Goal: Task Accomplishment & Management: Manage account settings

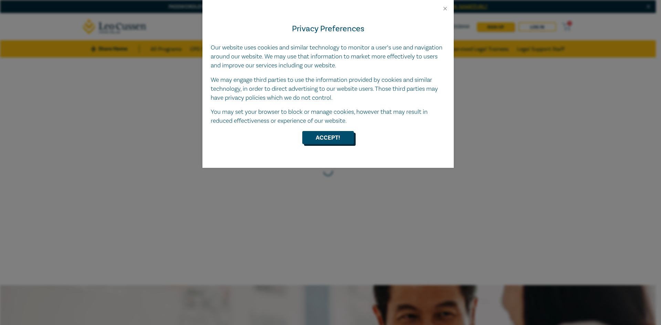
click at [339, 139] on button "Accept!" at bounding box center [328, 137] width 52 height 13
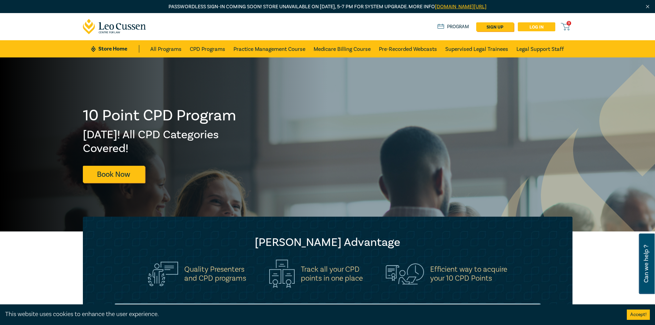
click at [540, 26] on link "Log in" at bounding box center [537, 26] width 38 height 9
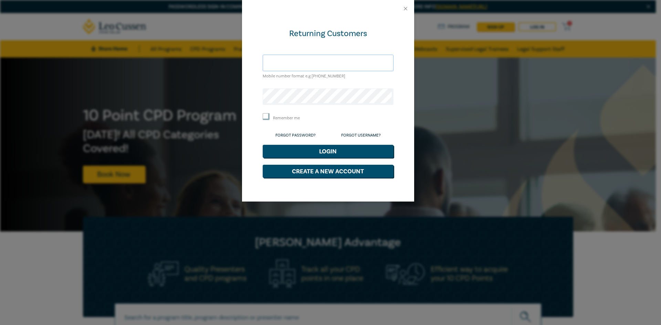
click at [341, 62] on input "text" at bounding box center [328, 63] width 131 height 17
type input "stephanie-marie@tracklegal.com.au"
click at [263, 145] on button "Login" at bounding box center [328, 151] width 131 height 13
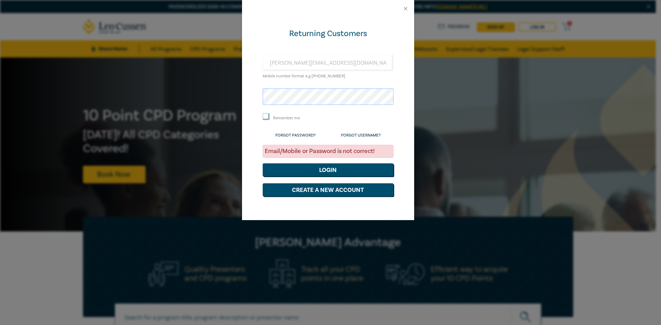
click at [263, 163] on button "Login" at bounding box center [328, 169] width 131 height 13
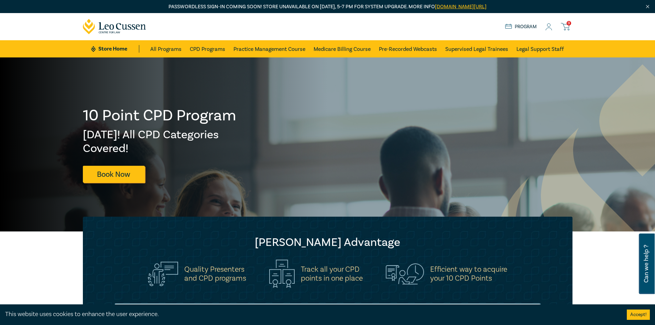
click at [552, 30] on icon at bounding box center [549, 29] width 6 height 2
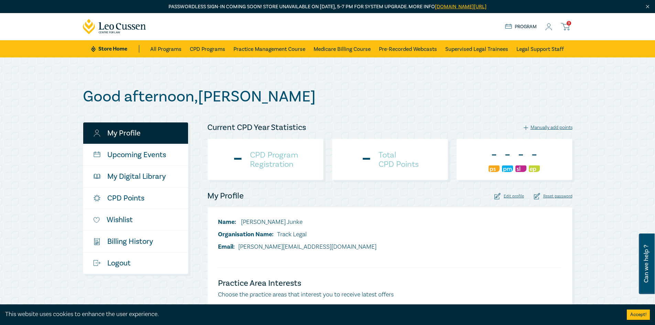
checkbox input "true"
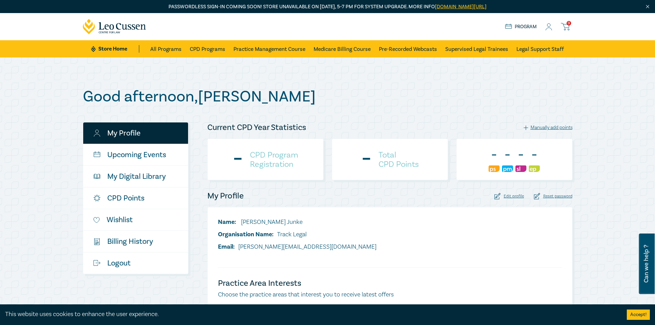
checkbox input "true"
click at [506, 196] on div "Edit profile" at bounding box center [510, 196] width 30 height 7
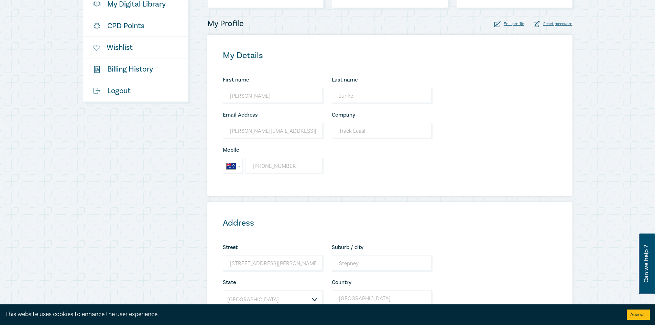
scroll to position [172, 0]
click at [283, 133] on input "stephanie-marie@tracklegal.com.au" at bounding box center [273, 131] width 101 height 17
drag, startPoint x: 318, startPoint y: 128, endPoint x: 216, endPoint y: 141, distance: 102.4
click at [216, 141] on div "My Details First name Stephanie-Marie Looks good! Last name Junke Looks good! E…" at bounding box center [389, 115] width 365 height 161
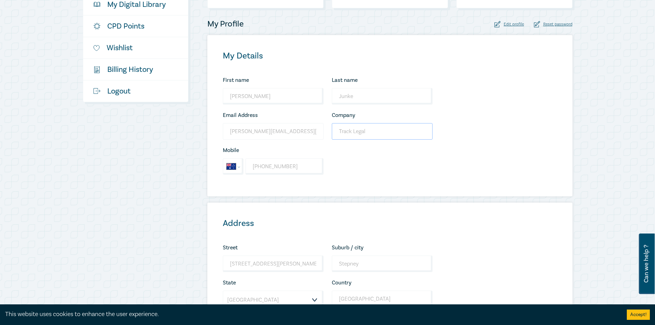
drag, startPoint x: 380, startPoint y: 130, endPoint x: 320, endPoint y: 131, distance: 59.9
click at [320, 131] on div "First name Stephanie-Marie Looks good! Last name Junke Looks good! Email Addres…" at bounding box center [328, 128] width 218 height 105
drag, startPoint x: 294, startPoint y: 169, endPoint x: 188, endPoint y: 170, distance: 106.3
click at [188, 170] on div "My Profile Upcoming Events My Digital Library CPD Points Wishlist $ Billing His…" at bounding box center [328, 172] width 498 height 445
select select "ZZ"
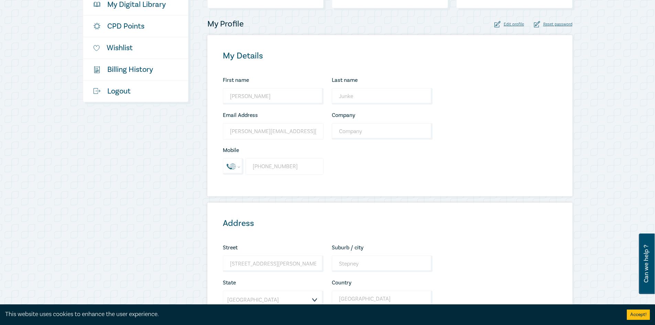
type input "+0432879139"
click at [264, 127] on input "stephanie-marie@tracklegal.com.au" at bounding box center [273, 131] width 101 height 17
drag, startPoint x: 250, startPoint y: 132, endPoint x: 415, endPoint y: 132, distance: 164.1
click at [415, 132] on div "First name Stephanie-Marie Looks good! Last name Junke Looks good! Email Addres…" at bounding box center [328, 128] width 218 height 105
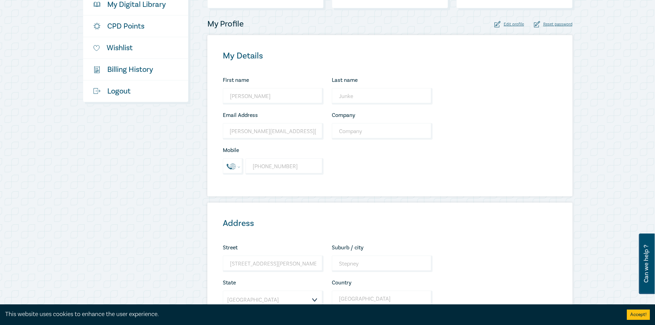
click at [467, 175] on div "My Details First name Stephanie-Marie Looks good! Last name Junke Looks good! E…" at bounding box center [389, 115] width 365 height 161
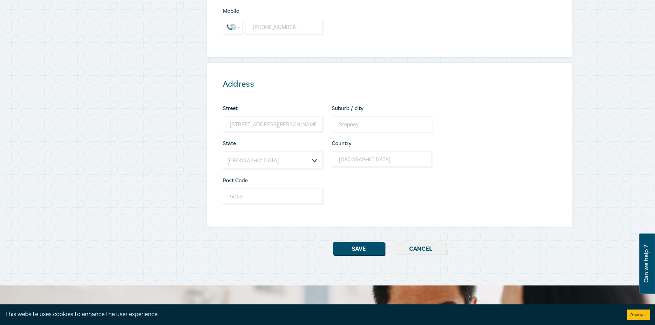
scroll to position [310, 0]
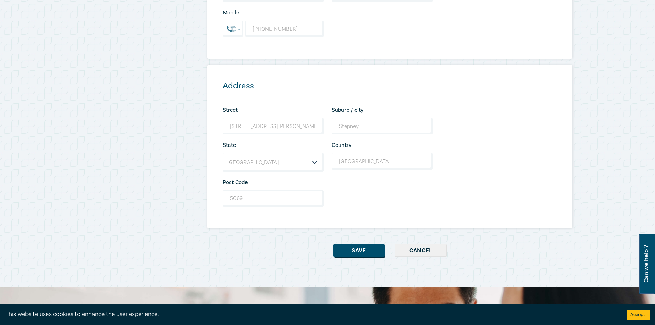
click at [433, 247] on button "Cancel" at bounding box center [421, 250] width 52 height 13
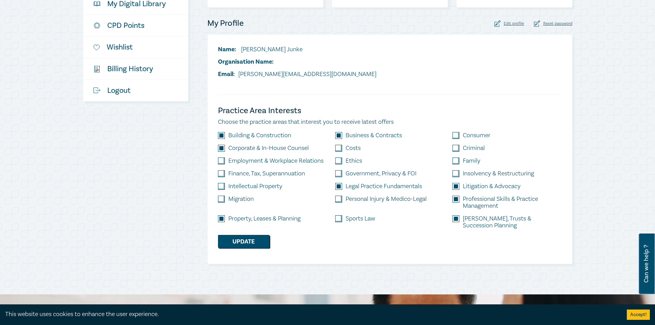
scroll to position [172, 0]
click at [249, 137] on label "Building & Construction" at bounding box center [259, 136] width 63 height 7
click at [223, 136] on input "checkbox" at bounding box center [221, 136] width 7 height 7
checkbox input "false"
click at [221, 147] on input "checkbox" at bounding box center [221, 149] width 7 height 7
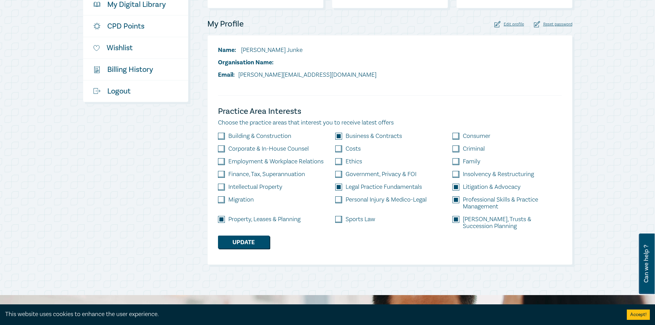
checkbox input "false"
click at [222, 219] on input "checkbox" at bounding box center [221, 219] width 7 height 7
checkbox input "false"
click at [340, 135] on input "checkbox" at bounding box center [338, 136] width 7 height 7
checkbox input "false"
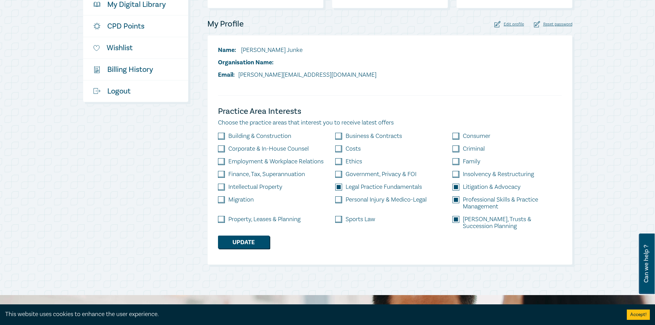
drag, startPoint x: 340, startPoint y: 189, endPoint x: 353, endPoint y: 191, distance: 12.6
click at [339, 189] on input "checkbox" at bounding box center [338, 187] width 7 height 7
checkbox input "false"
drag, startPoint x: 456, startPoint y: 188, endPoint x: 458, endPoint y: 198, distance: 10.5
click at [456, 189] on input "checkbox" at bounding box center [456, 187] width 7 height 7
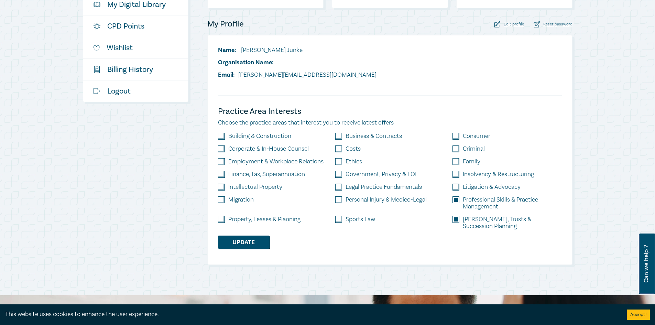
checkbox input "false"
click at [456, 201] on input "checkbox" at bounding box center [456, 199] width 7 height 7
checkbox input "false"
click at [457, 217] on input "checkbox" at bounding box center [456, 219] width 7 height 7
checkbox input "false"
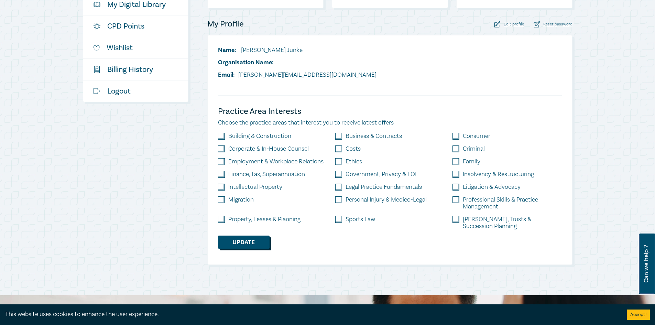
click at [260, 236] on button "Update" at bounding box center [244, 242] width 52 height 13
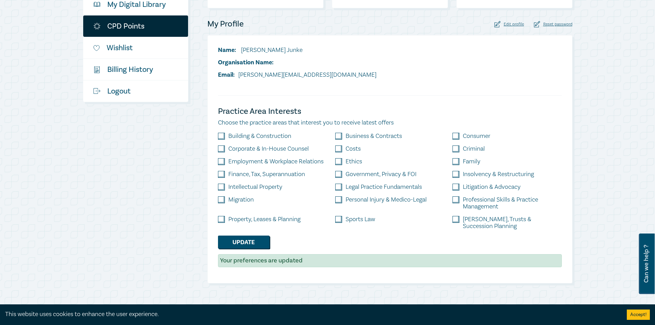
click at [135, 26] on link "CPD Points" at bounding box center [135, 25] width 105 height 21
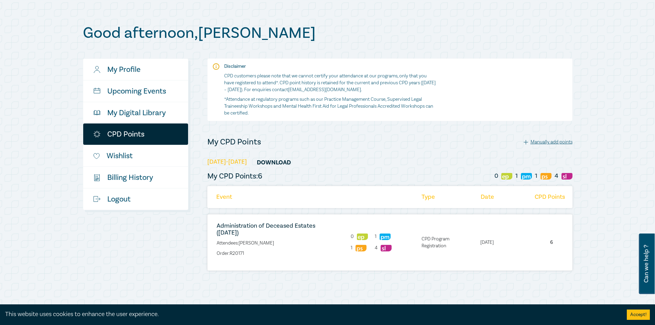
scroll to position [69, 0]
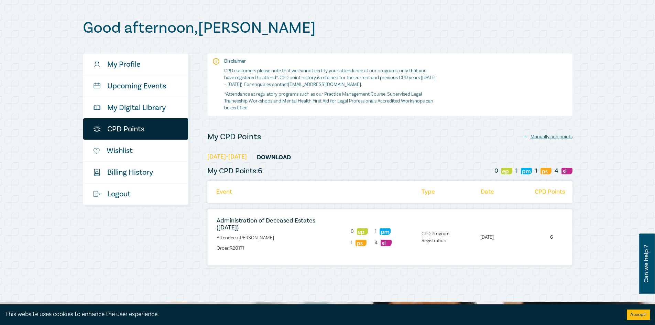
click at [486, 240] on li "13/06/2025" at bounding box center [494, 237] width 34 height 7
click at [254, 230] on h6 "Administration of Deceased Estates (June 2025)" at bounding box center [270, 224] width 106 height 14
click at [262, 245] on p "Order: R20171" at bounding box center [270, 248] width 106 height 7
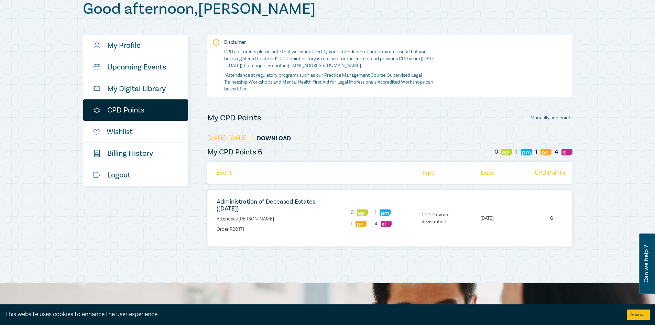
scroll to position [103, 0]
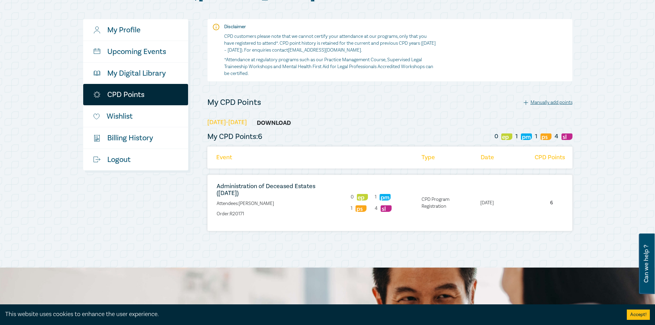
click at [260, 121] on link "Download" at bounding box center [274, 122] width 52 height 13
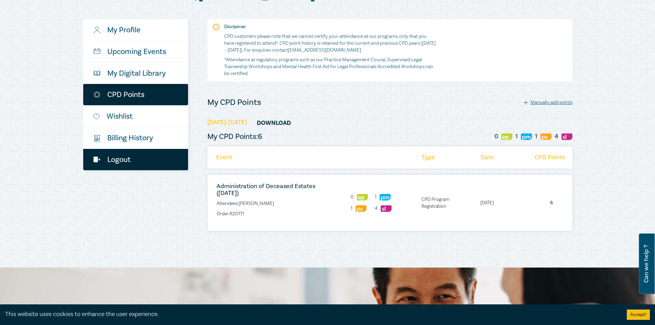
click at [134, 167] on link "Logout" at bounding box center [135, 159] width 105 height 21
